Goal: Information Seeking & Learning: Get advice/opinions

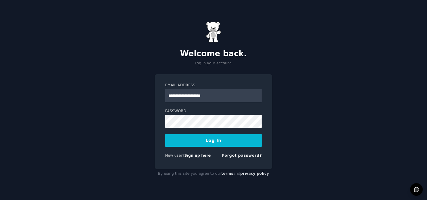
type input "**********"
click at [165, 134] on button "Log In" at bounding box center [213, 140] width 97 height 13
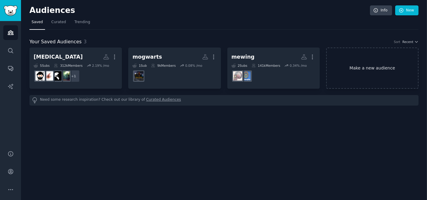
click at [367, 62] on link "Make a new audience" at bounding box center [372, 67] width 93 height 41
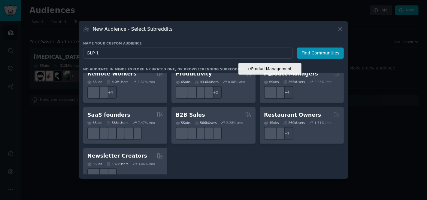
scroll to position [469, 0]
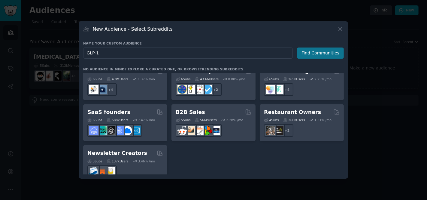
type input "GLP-1"
click at [314, 52] on button "Find Communities" at bounding box center [320, 52] width 47 height 11
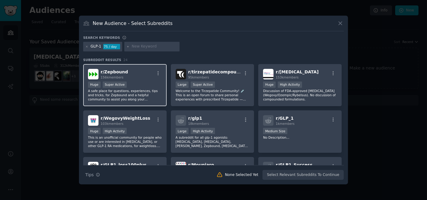
click at [132, 88] on div "Huge Super Active" at bounding box center [125, 85] width 74 height 8
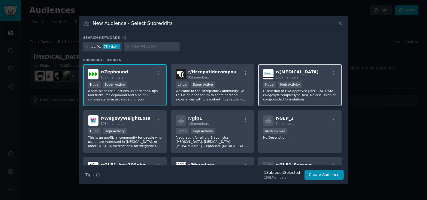
click at [310, 93] on p "Discussion of FDA-approved [MEDICAL_DATA] (Wegovy/Ozempic/Rybelsus). No discuss…" at bounding box center [300, 95] width 74 height 13
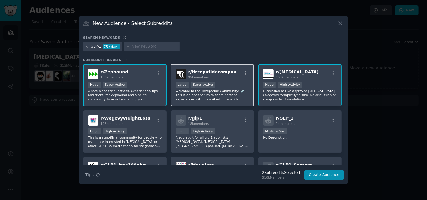
click at [233, 102] on div "r/ tirzepatidecompound 95k members 10,000 - 100,000 members Large Super Active …" at bounding box center [213, 85] width 84 height 42
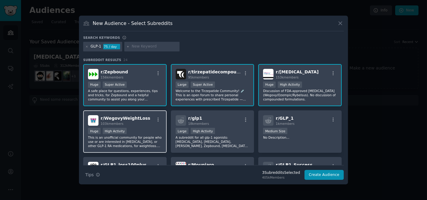
click at [132, 147] on p "This is an unofficial community for people who use or are interested in [MEDICA…" at bounding box center [125, 141] width 74 height 13
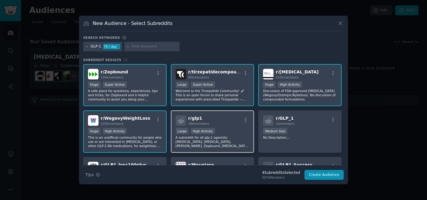
click at [206, 144] on p "A subreddit for all glp-1 agonists: [MEDICAL_DATA], [MEDICAL_DATA], [PERSON_NAM…" at bounding box center [213, 141] width 74 height 13
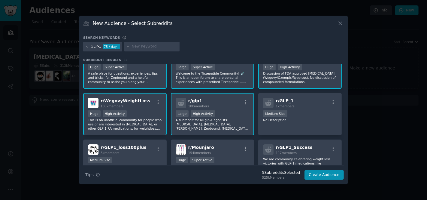
scroll to position [32, 0]
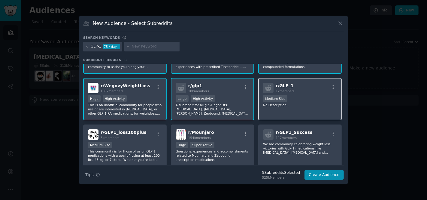
click at [292, 108] on div "r/ GLP_1 1k members Medium Size No Description..." at bounding box center [301, 99] width 84 height 42
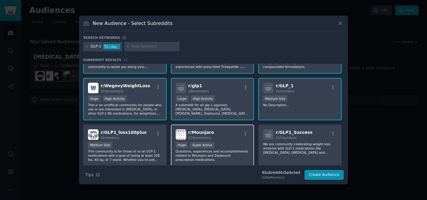
click at [219, 133] on div "r/ [PERSON_NAME] 154k members" at bounding box center [213, 134] width 74 height 11
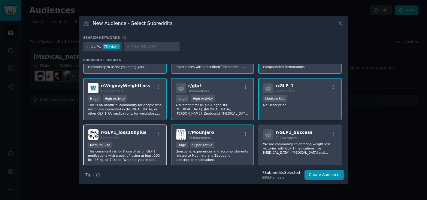
click at [141, 139] on div "r/ GLP1_loss100plus 5k members Medium Size This community is for those of us on…" at bounding box center [125, 145] width 84 height 42
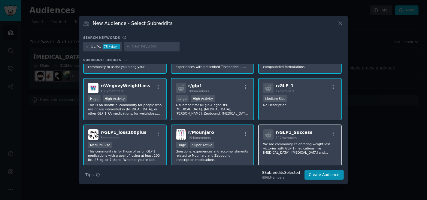
click at [298, 133] on span "r/ GLP1_Success" at bounding box center [294, 132] width 37 height 5
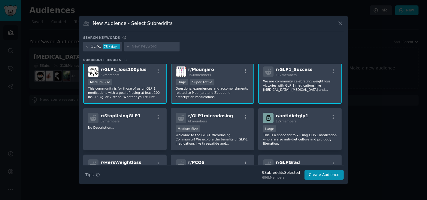
scroll to position [96, 0]
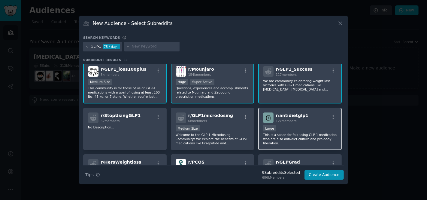
click at [267, 140] on p "This is a space for folx using GLP-1 medication who are also anti-diet culture …" at bounding box center [300, 139] width 74 height 13
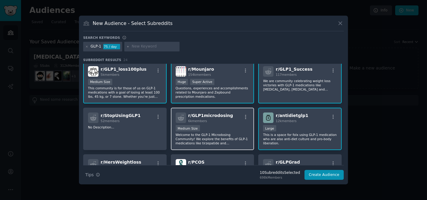
click at [239, 140] on p "Welcome to the GLP-1 Microdosing Community! We explore the benefits of GLP-1 me…" at bounding box center [213, 139] width 74 height 13
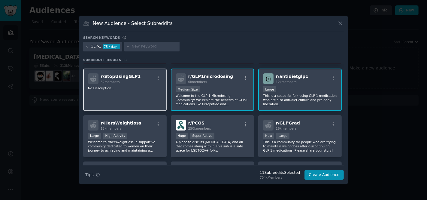
scroll to position [150, 0]
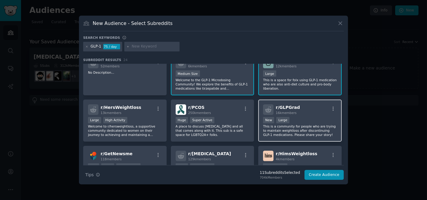
click at [299, 136] on p "This is a community for people who are trying to maintain weightloss after disc…" at bounding box center [300, 130] width 74 height 13
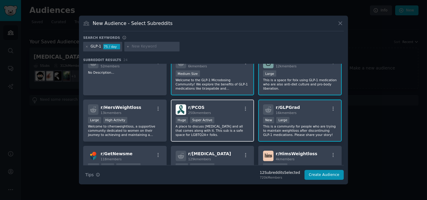
scroll to position [194, 0]
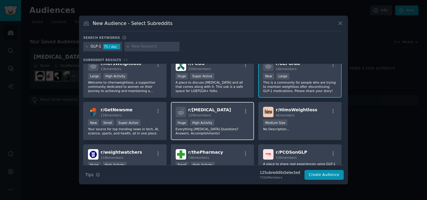
click at [221, 116] on div "r/ [MEDICAL_DATA] 129k members" at bounding box center [213, 112] width 74 height 11
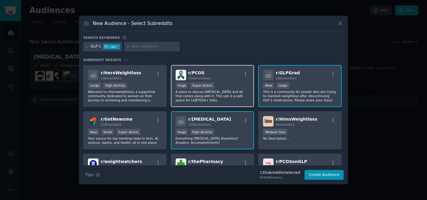
scroll to position [185, 0]
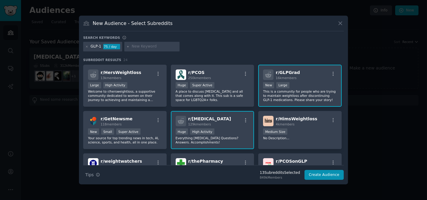
click at [283, 91] on p "This is a community for people who are trying to maintain weightloss after disc…" at bounding box center [300, 95] width 74 height 13
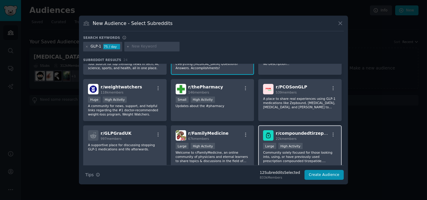
scroll to position [261, 0]
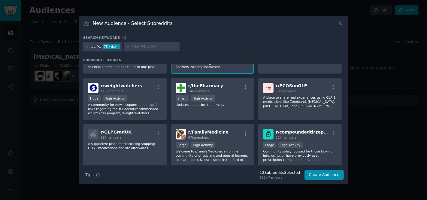
click at [139, 48] on input "text" at bounding box center [155, 46] width 46 height 5
type input "[MEDICAL_DATA]"
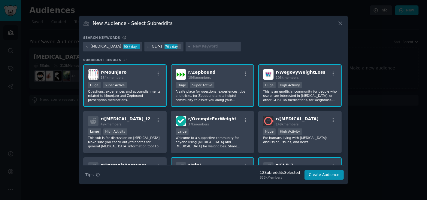
scroll to position [54, 0]
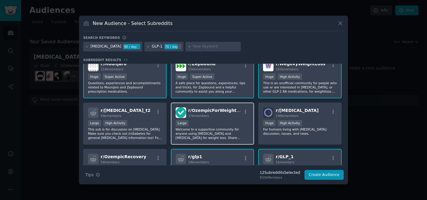
click at [221, 127] on p "Welcome to a supportive community for anyone using [MEDICAL_DATA] and [MEDICAL_…" at bounding box center [213, 133] width 74 height 13
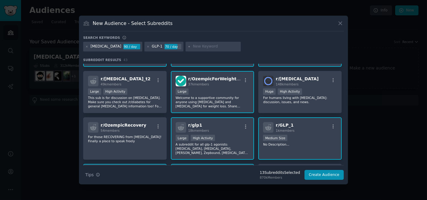
scroll to position [101, 0]
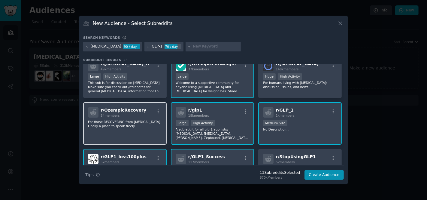
click at [143, 133] on div "r/ OzempicRecovery 54 members For those RECOVERING from [MEDICAL_DATA]! Finally…" at bounding box center [125, 123] width 84 height 42
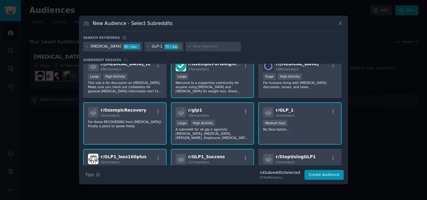
click at [144, 131] on div "r/ OzempicRecovery 54 members For those RECOVERING from [MEDICAL_DATA]! Finally…" at bounding box center [125, 123] width 84 height 42
click at [196, 140] on div "r/ glp1 18k members >= 80th percentile for submissions / day Large High Activit…" at bounding box center [213, 123] width 84 height 42
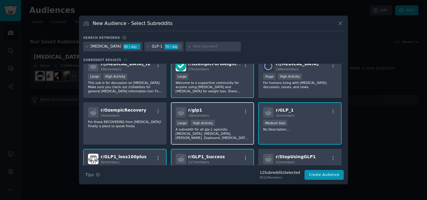
click at [194, 127] on p "A subreddit for all glp-1 agonists: [MEDICAL_DATA], [MEDICAL_DATA], [PERSON_NAM…" at bounding box center [213, 133] width 74 height 13
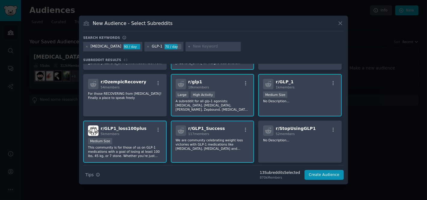
scroll to position [172, 0]
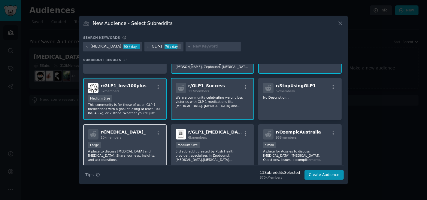
click at [155, 150] on p "A place to discuss [MEDICAL_DATA] and [MEDICAL_DATA]. Share journeys, insights,…" at bounding box center [125, 155] width 74 height 13
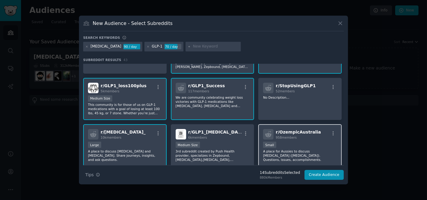
click at [292, 147] on div "Small" at bounding box center [300, 146] width 74 height 8
click at [197, 48] on input "text" at bounding box center [216, 46] width 46 height 5
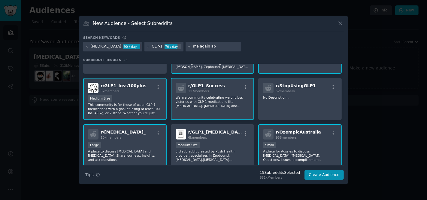
type input "me again app"
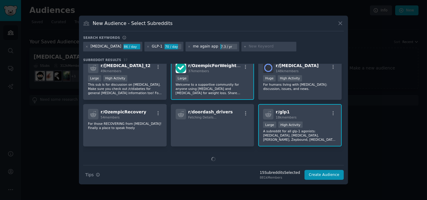
scroll to position [105, 0]
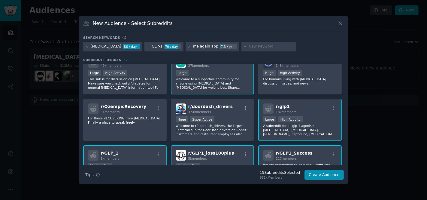
click at [189, 47] on icon at bounding box center [190, 47] width 2 height 2
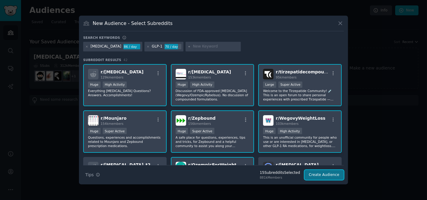
click at [319, 175] on button "Create Audience" at bounding box center [325, 175] width 40 height 10
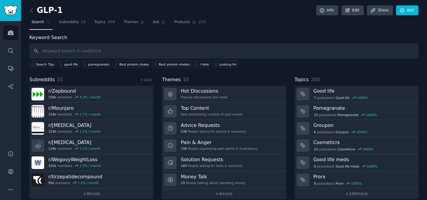
click at [196, 38] on div "Keyword Search Search Tips good life pomegranate Best protein shake Best protei…" at bounding box center [224, 51] width 390 height 34
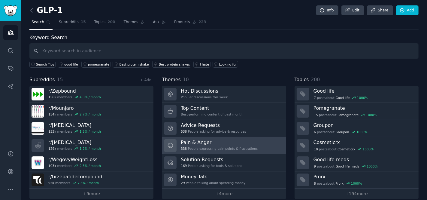
scroll to position [5, 0]
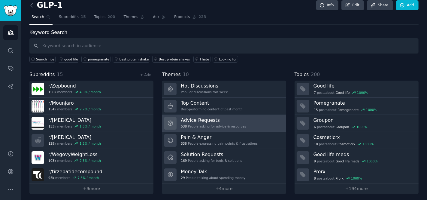
click at [179, 127] on link "Advice Requests 538 People asking for advice & resources" at bounding box center [224, 123] width 124 height 17
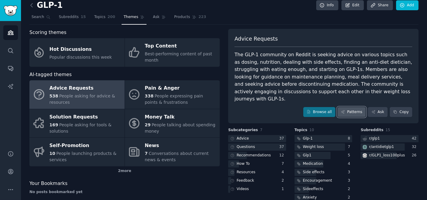
click at [351, 107] on link "Patterns" at bounding box center [352, 112] width 28 height 10
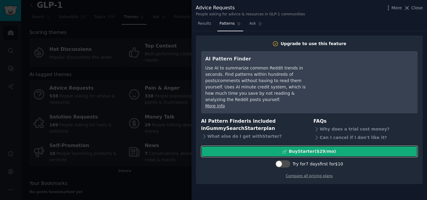
click at [302, 148] on div "Buy Starter ($ 29 /mo )" at bounding box center [312, 151] width 47 height 6
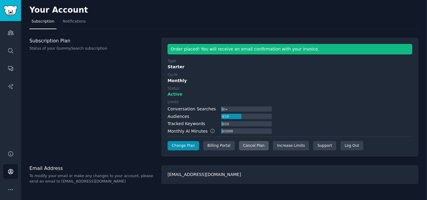
click at [249, 143] on div "Cancel Plan" at bounding box center [254, 146] width 30 height 10
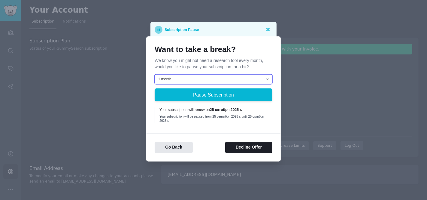
click at [230, 83] on select "1 month 2 months 3 months Choose a custom date to resume" at bounding box center [214, 79] width 118 height 10
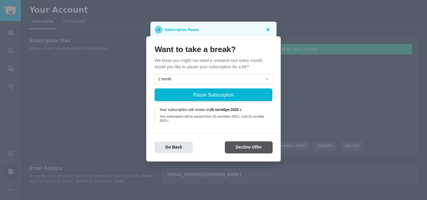
click at [243, 149] on button "Decline Offer" at bounding box center [248, 148] width 47 height 12
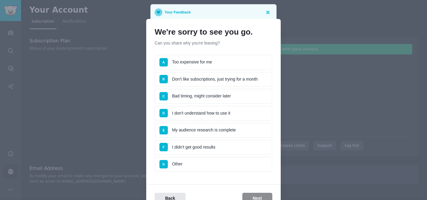
click at [176, 158] on li "G Other" at bounding box center [214, 164] width 118 height 15
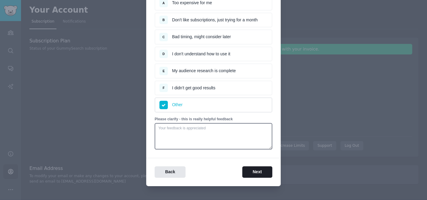
scroll to position [64, 0]
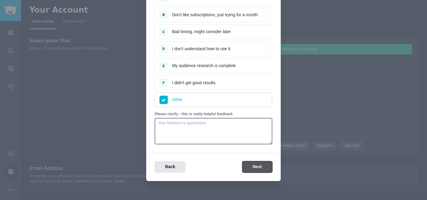
click at [260, 164] on button "Next" at bounding box center [258, 167] width 30 height 12
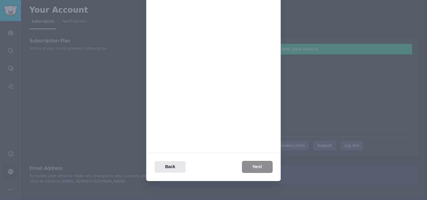
scroll to position [0, 0]
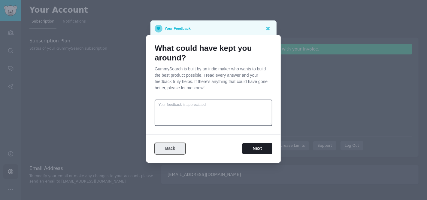
click at [172, 146] on button "Back" at bounding box center [170, 149] width 31 height 12
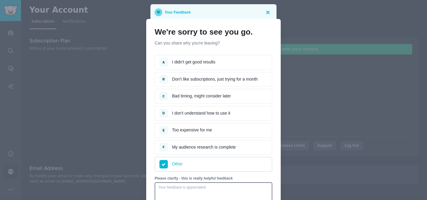
click at [268, 17] on div "Your Feedback" at bounding box center [214, 12] width 126 height 16
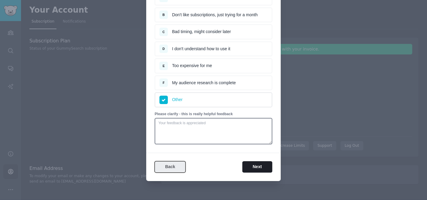
click at [167, 161] on button "Back" at bounding box center [170, 167] width 31 height 12
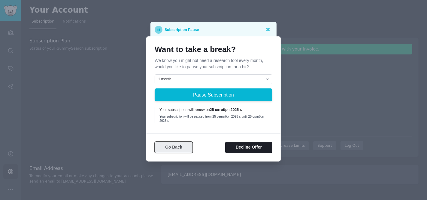
scroll to position [0, 0]
click at [171, 147] on button "Go Back" at bounding box center [174, 148] width 38 height 12
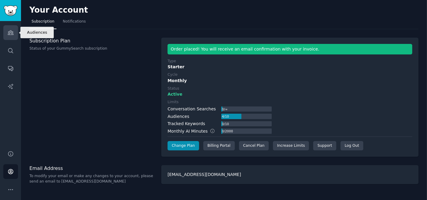
click at [5, 36] on link "Audiences" at bounding box center [10, 32] width 15 height 15
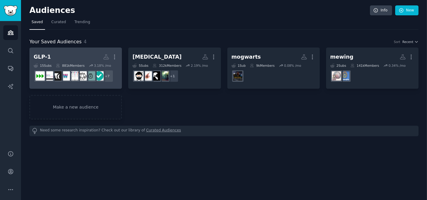
click at [63, 51] on link "GLP-1 More 15 Sub s 881k Members 3.18 % /mo + 7" at bounding box center [75, 67] width 93 height 41
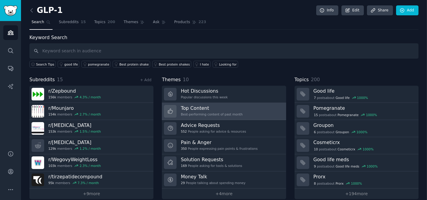
scroll to position [5, 0]
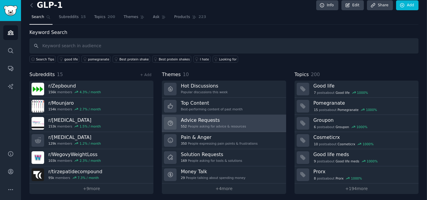
click at [202, 125] on div "552 People asking for advice & resources" at bounding box center [213, 126] width 65 height 4
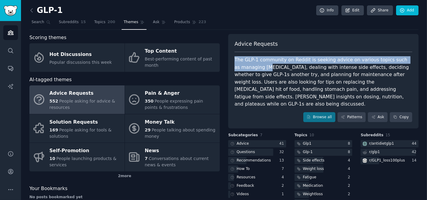
drag, startPoint x: 263, startPoint y: 55, endPoint x: 261, endPoint y: 68, distance: 12.5
click at [261, 68] on div "Advice Requests The GLP-1 community on Reddit is seeking advice on various topi…" at bounding box center [323, 81] width 191 height 95
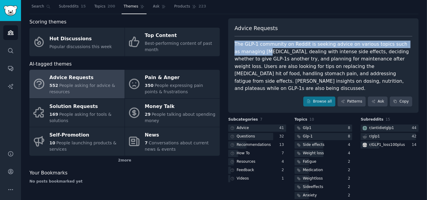
scroll to position [17, 0]
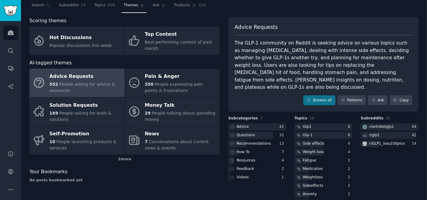
click at [275, 52] on div "The GLP-1 community on Reddit is seeking advice on various topics such as manag…" at bounding box center [324, 65] width 178 height 52
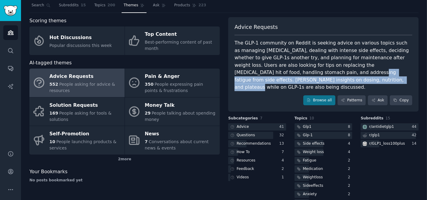
drag, startPoint x: 268, startPoint y: 70, endPoint x: 271, endPoint y: 81, distance: 11.4
click at [271, 81] on div "The GLP-1 community on Reddit is seeking advice on various topics such as manag…" at bounding box center [324, 65] width 178 height 52
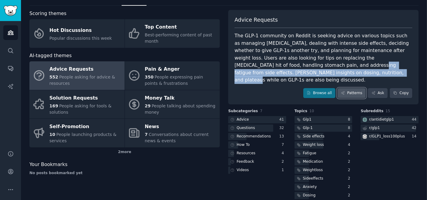
click at [354, 88] on link "Patterns" at bounding box center [352, 93] width 28 height 10
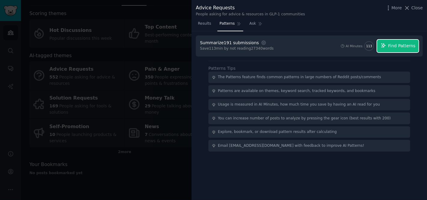
click at [384, 44] on span "Find Patterns" at bounding box center [402, 46] width 27 height 6
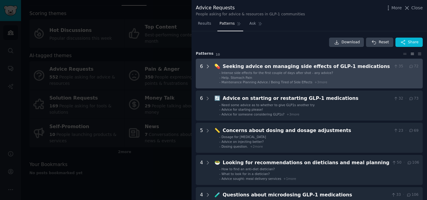
click at [207, 68] on icon at bounding box center [207, 66] width 5 height 5
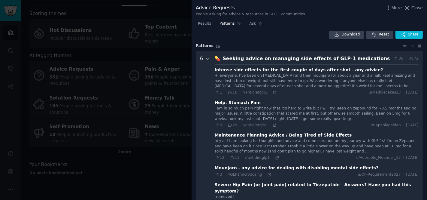
scroll to position [8, 0]
click at [207, 57] on icon at bounding box center [207, 58] width 5 height 5
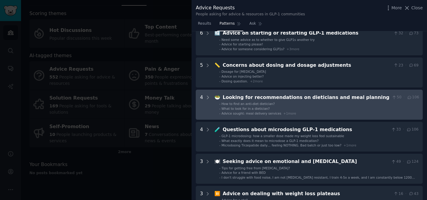
scroll to position [67, 0]
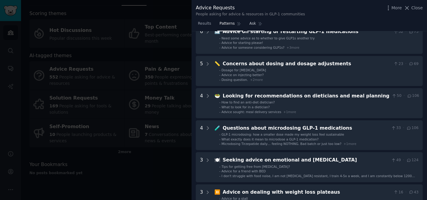
click at [253, 20] on link "Ask" at bounding box center [256, 25] width 17 height 12
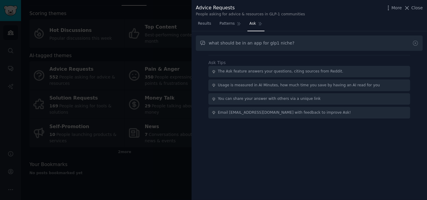
type input "what should be in an app for glp1 niche?"
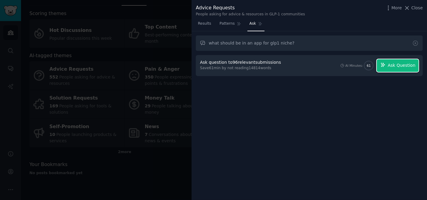
click at [384, 65] on span "Ask Question" at bounding box center [402, 65] width 28 height 6
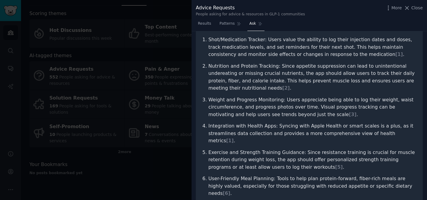
scroll to position [67, 0]
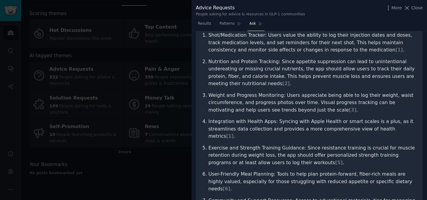
click at [318, 78] on p "Nutrition and Protein Tracking: Since appetite suppression can lead to unintent…" at bounding box center [313, 72] width 208 height 29
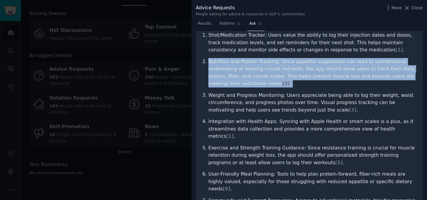
click at [318, 78] on p "Nutrition and Protein Tracking: Since appetite suppression can lead to unintent…" at bounding box center [313, 72] width 208 height 29
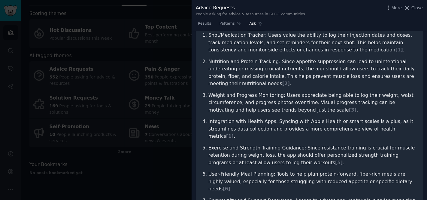
click at [315, 84] on p "Nutrition and Protein Tracking: Since appetite suppression can lead to unintent…" at bounding box center [313, 72] width 208 height 29
click at [309, 94] on p "Weight and Progress Monitoring: Users appreciate being able to log their weight…" at bounding box center [313, 103] width 208 height 22
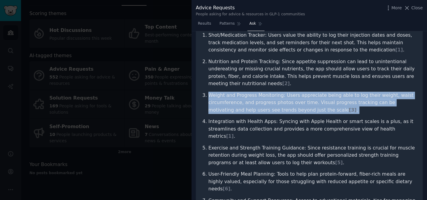
click at [309, 94] on p "Weight and Progress Monitoring: Users appreciate being able to log their weight…" at bounding box center [313, 103] width 208 height 22
click at [308, 94] on p "Weight and Progress Monitoring: Users appreciate being able to log their weight…" at bounding box center [313, 103] width 208 height 22
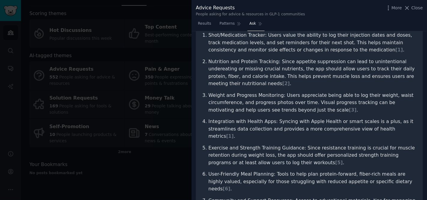
click at [300, 94] on p "Weight and Progress Monitoring: Users appreciate being able to log their weight…" at bounding box center [313, 103] width 208 height 22
click at [298, 103] on p "Weight and Progress Monitoring: Users appreciate being able to log their weight…" at bounding box center [313, 103] width 208 height 22
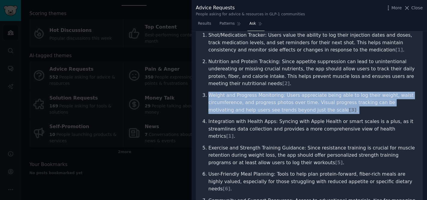
click at [298, 103] on p "Weight and Progress Monitoring: Users appreciate being able to log their weight…" at bounding box center [313, 103] width 208 height 22
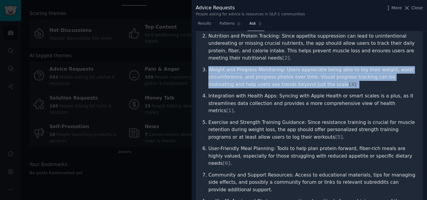
scroll to position [94, 0]
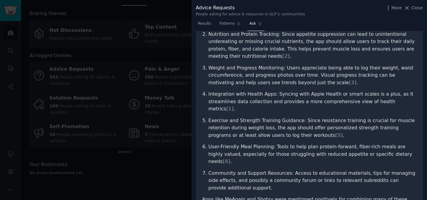
click at [295, 93] on p "Integration with Health Apps: Syncing with Apple Health or smart scales is a pl…" at bounding box center [313, 101] width 208 height 22
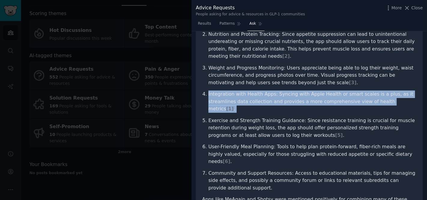
click at [295, 93] on p "Integration with Health Apps: Syncing with Apple Health or smart scales is a pl…" at bounding box center [313, 101] width 208 height 22
click at [299, 93] on p "Integration with Health Apps: Syncing with Apple Health or smart scales is a pl…" at bounding box center [313, 101] width 208 height 22
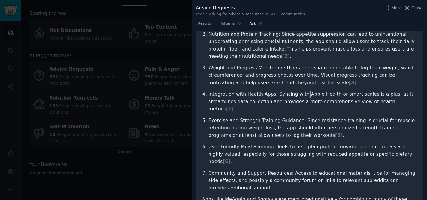
click at [299, 93] on p "Integration with Health Apps: Syncing with Apple Health or smart scales is a pl…" at bounding box center [313, 101] width 208 height 22
click at [299, 99] on p "Integration with Health Apps: Syncing with Apple Health or smart scales is a pl…" at bounding box center [313, 101] width 208 height 22
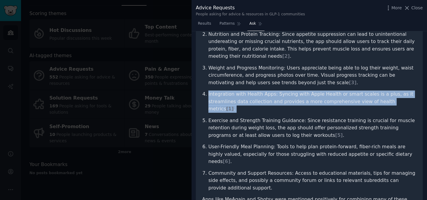
click at [299, 99] on p "Integration with Health Apps: Syncing with Apple Health or smart scales is a pl…" at bounding box center [313, 101] width 208 height 22
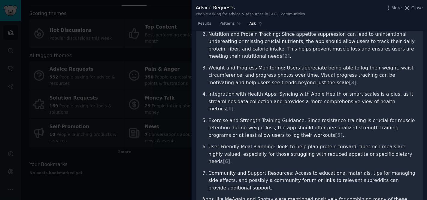
click at [295, 117] on p "Exercise and Strength Training Guidance: Since resistance training is crucial f…" at bounding box center [313, 128] width 208 height 22
click at [291, 123] on p "Exercise and Strength Training Guidance: Since resistance training is crucial f…" at bounding box center [313, 128] width 208 height 22
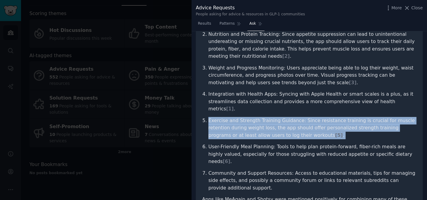
click at [291, 123] on p "Exercise and Strength Training Guidance: Since resistance training is crucial f…" at bounding box center [313, 128] width 208 height 22
click at [291, 133] on ol "Shot/Medication Tracker: Users value the ability to log their injection dates a…" at bounding box center [309, 97] width 215 height 187
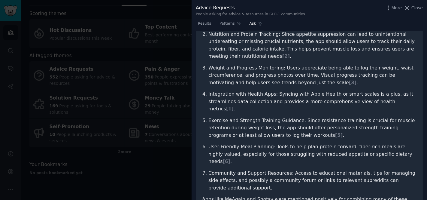
click at [288, 143] on p "User-Friendly Meal Planning: Tools to help plan protein-forward, fiber-rich mea…" at bounding box center [313, 154] width 208 height 22
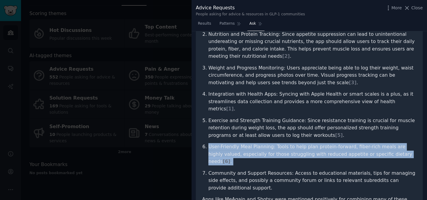
click at [288, 143] on p "User-Friendly Meal Planning: Tools to help plan protein-forward, fiber-rich mea…" at bounding box center [313, 154] width 208 height 22
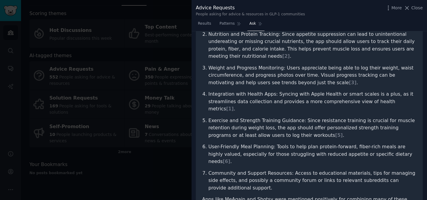
click at [288, 170] on p "Community and Support Resources: Access to educational materials, tips for mana…" at bounding box center [313, 181] width 208 height 22
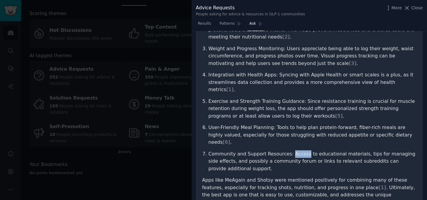
scroll to position [142, 0]
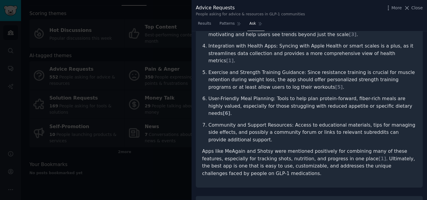
click at [231, 110] on span "[ 6 ]" at bounding box center [227, 113] width 8 height 6
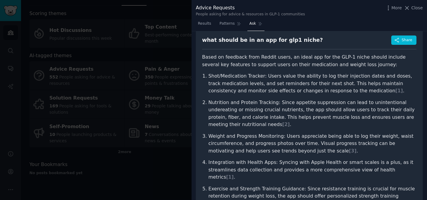
scroll to position [4, 0]
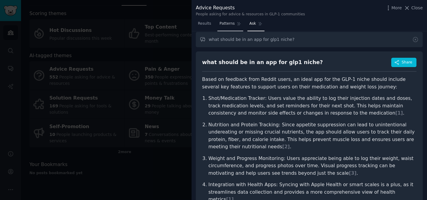
click at [229, 26] on span "Patterns" at bounding box center [227, 23] width 15 height 5
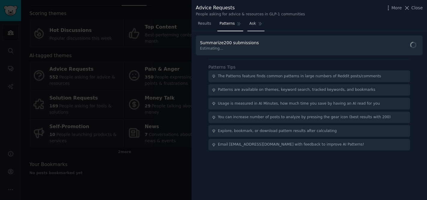
click at [256, 19] on link "Ask" at bounding box center [256, 25] width 17 height 12
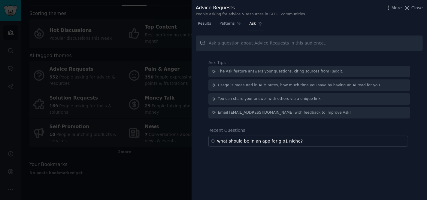
click at [173, 99] on div at bounding box center [213, 100] width 427 height 200
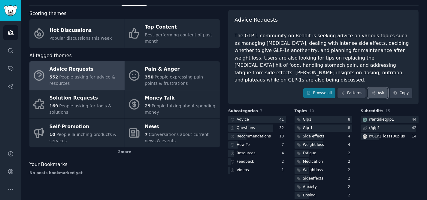
click at [378, 88] on link "Ask" at bounding box center [378, 93] width 20 height 10
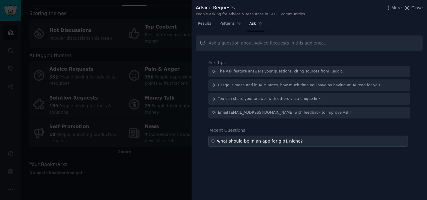
click at [237, 141] on div "what should be in an app for glp1 niche?" at bounding box center [260, 141] width 86 height 6
type input "what should be in an app for glp1 niche?"
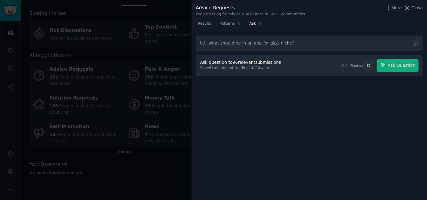
click at [305, 56] on div "Ask question to 96 relevant submissions Save 61 min by not reading 14814 words …" at bounding box center [309, 65] width 227 height 21
click at [384, 65] on button "Ask Question" at bounding box center [398, 65] width 42 height 13
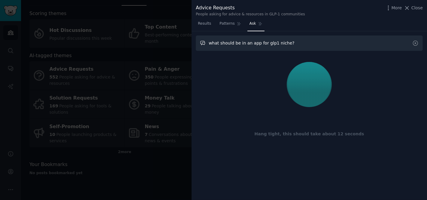
click at [278, 45] on input "what should be in an app for glp1 niche?" at bounding box center [309, 42] width 227 height 15
click at [225, 19] on link "Patterns" at bounding box center [231, 25] width 26 height 12
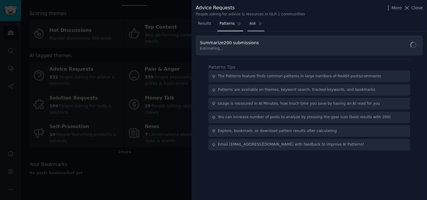
click at [259, 24] on icon at bounding box center [260, 23] width 3 height 3
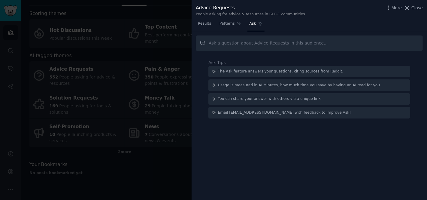
click at [260, 42] on input "text" at bounding box center [309, 42] width 227 height 15
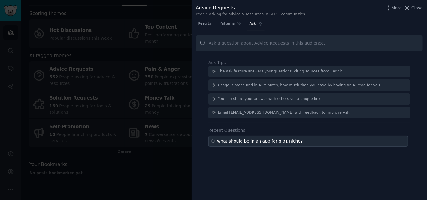
click at [252, 140] on div "what should be in an app for glp1 niche?" at bounding box center [260, 141] width 86 height 6
type input "what should be in an app for glp1 niche?"
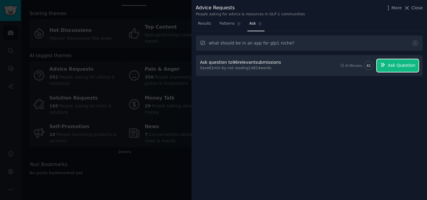
click at [384, 63] on span "Ask Question" at bounding box center [402, 65] width 28 height 6
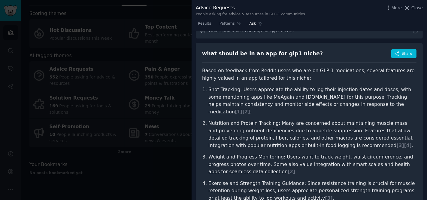
scroll to position [13, 0]
